Goal: Task Accomplishment & Management: Use online tool/utility

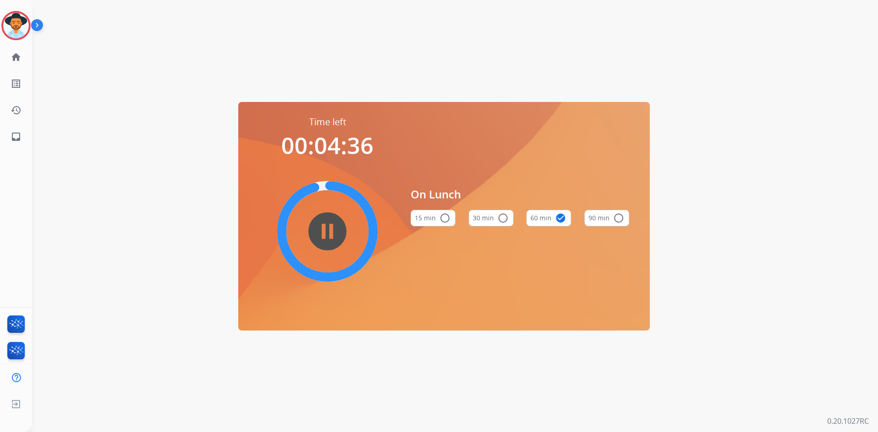
drag, startPoint x: 18, startPoint y: 32, endPoint x: 25, endPoint y: 42, distance: 12.6
click at [18, 32] on img at bounding box center [16, 26] width 26 height 26
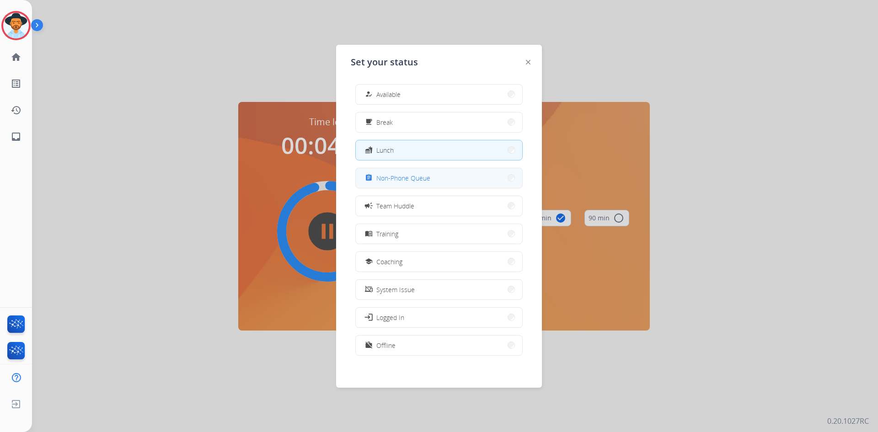
click at [395, 177] on span "Non-Phone Queue" at bounding box center [403, 178] width 54 height 10
